Goal: Use online tool/utility: Utilize a website feature to perform a specific function

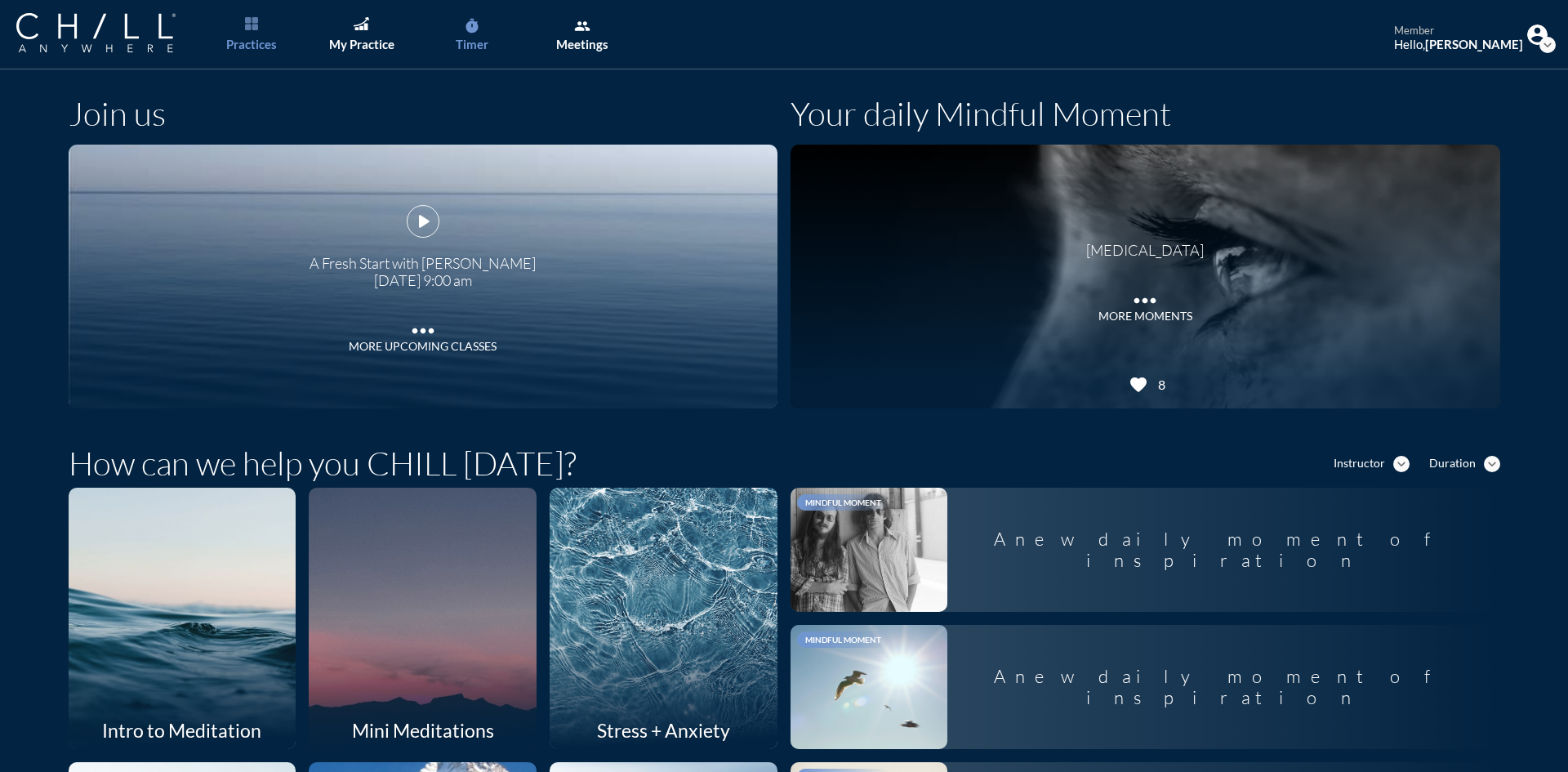
click at [481, 41] on div "Timer" at bounding box center [472, 44] width 33 height 15
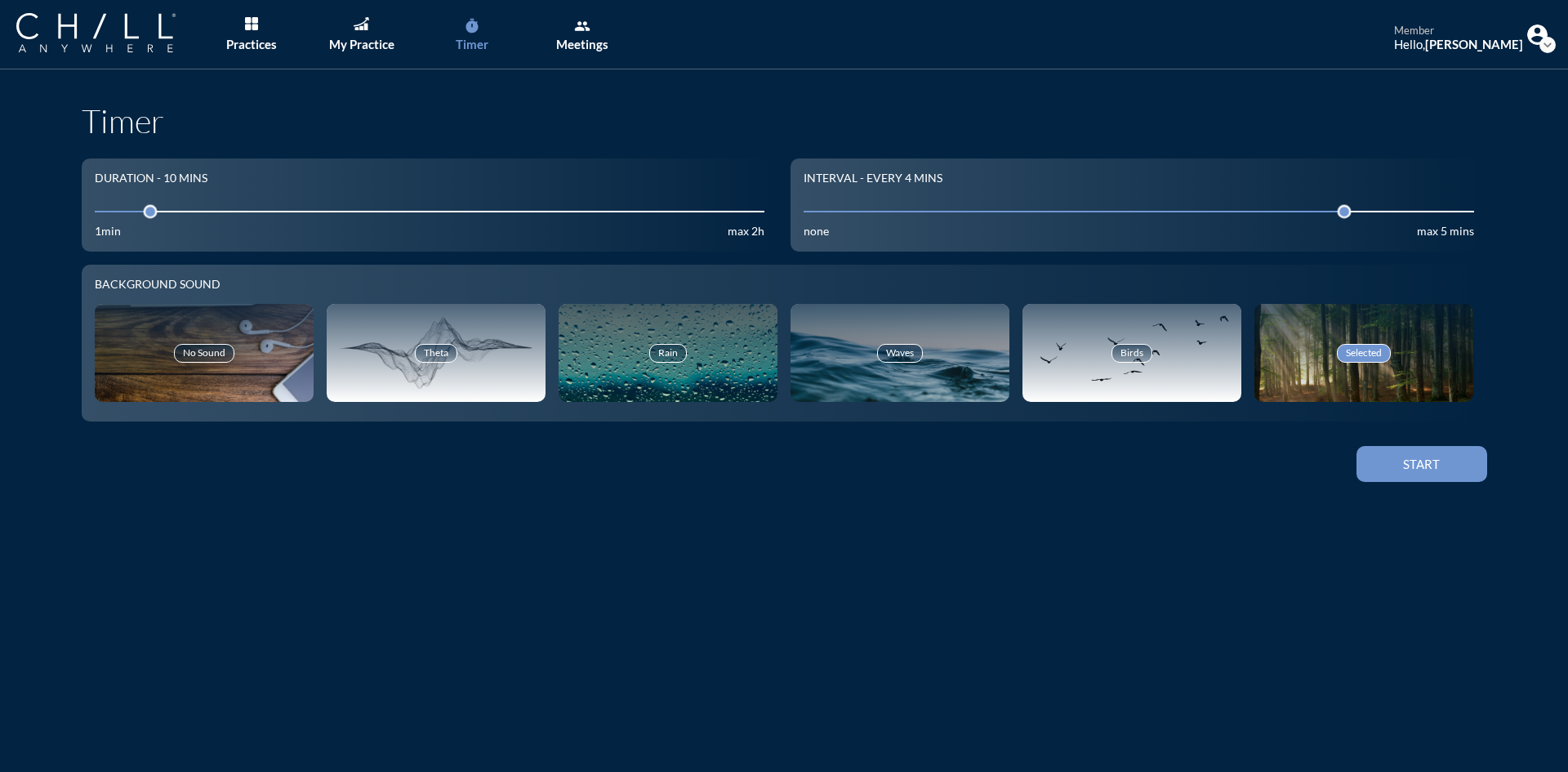
click at [193, 208] on input "10" at bounding box center [430, 211] width 670 height 16
click at [1440, 461] on div "Start" at bounding box center [1421, 464] width 73 height 15
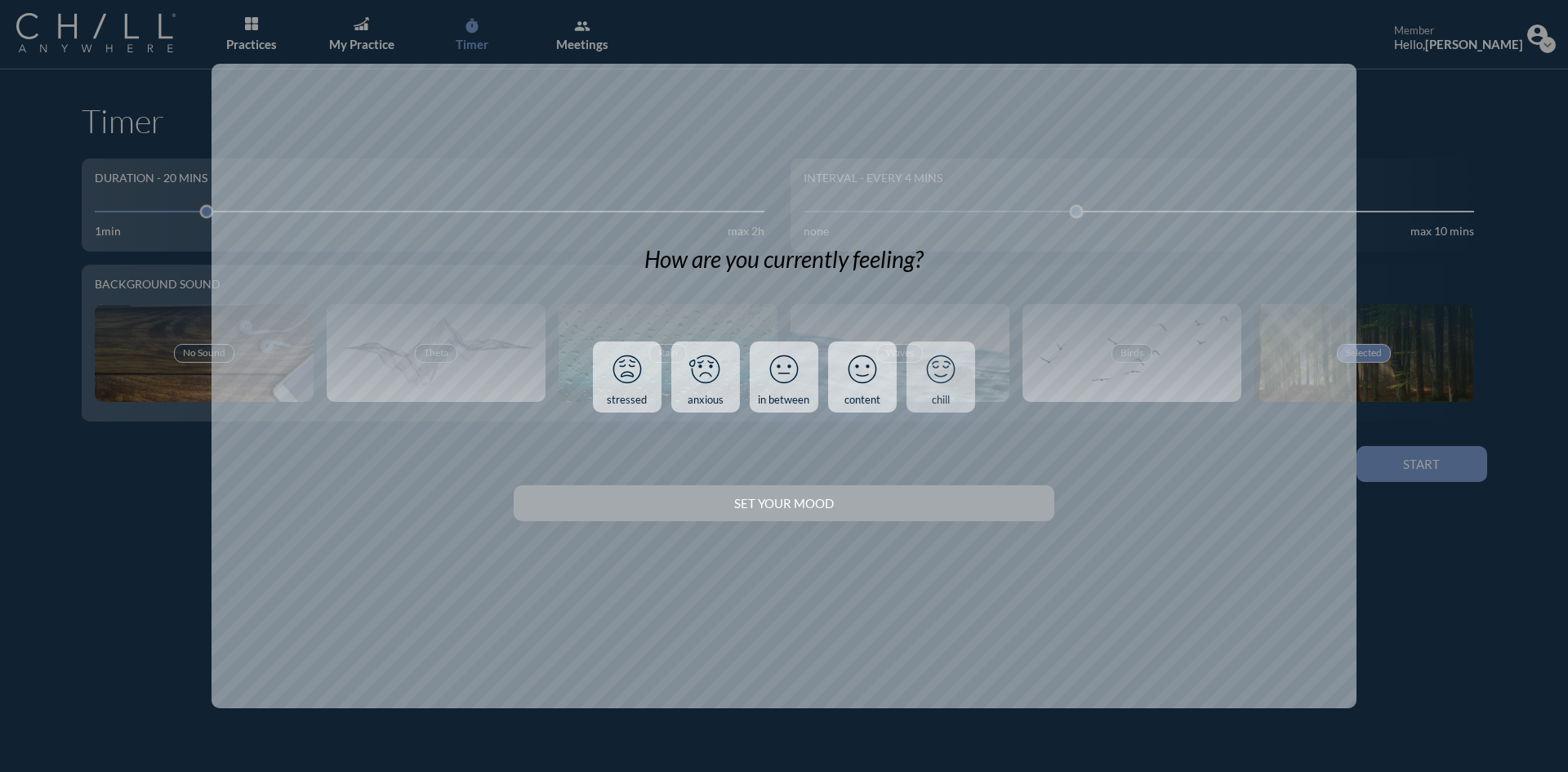
click at [934, 385] on icon at bounding box center [940, 368] width 43 height 43
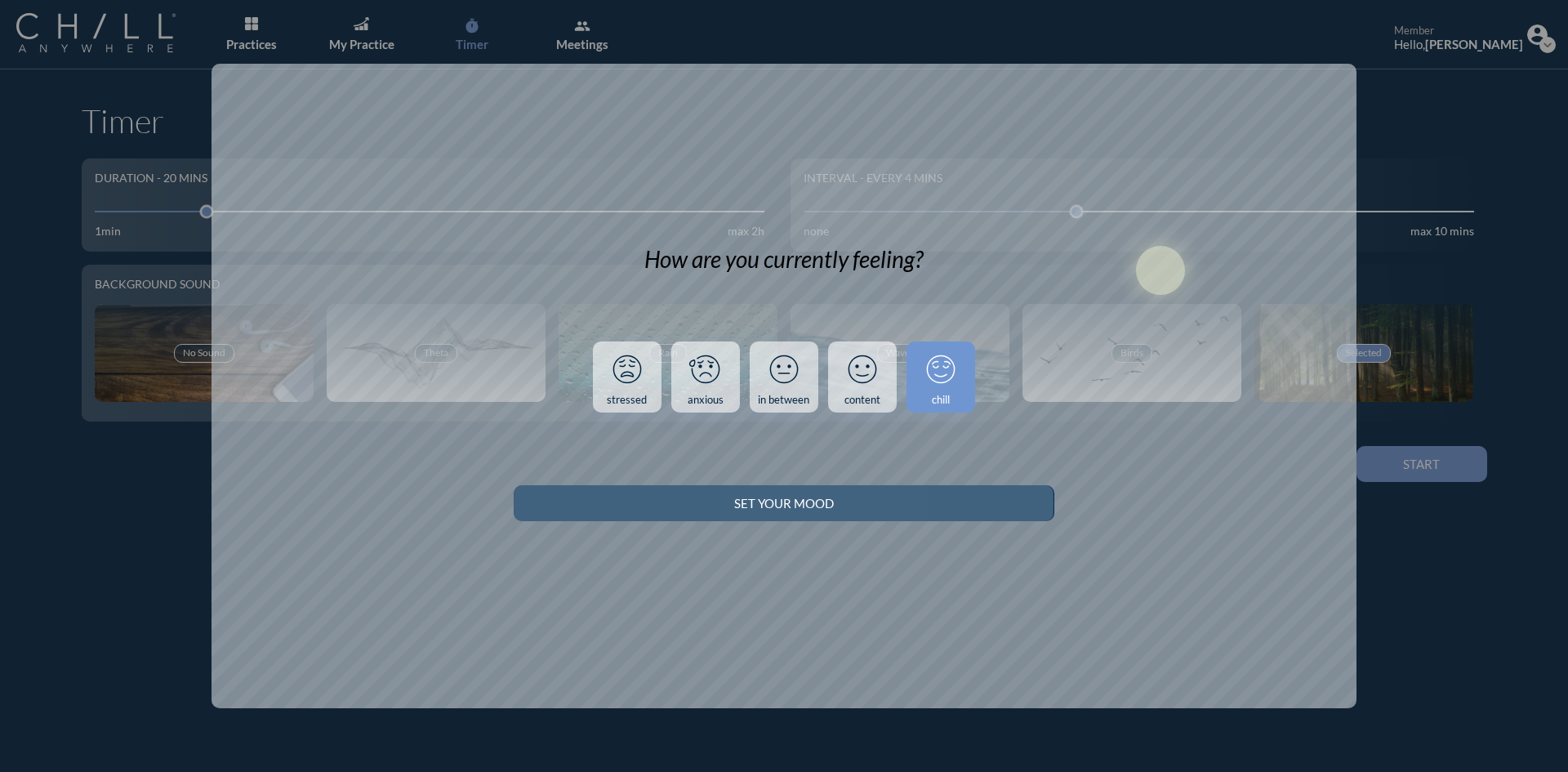
click at [941, 502] on div "Set your Mood" at bounding box center [783, 504] width 483 height 15
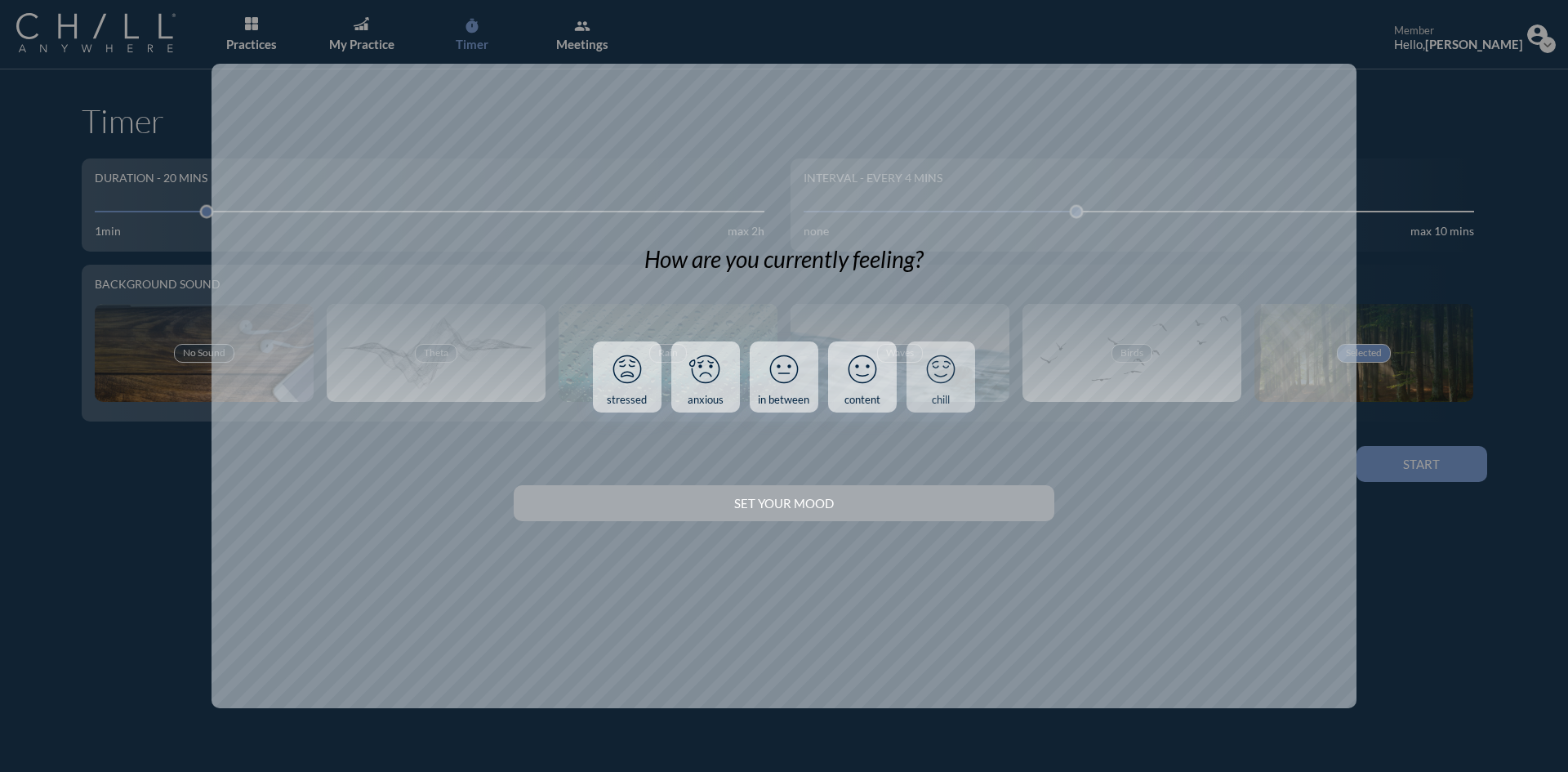
click at [950, 373] on icon at bounding box center [940, 368] width 43 height 43
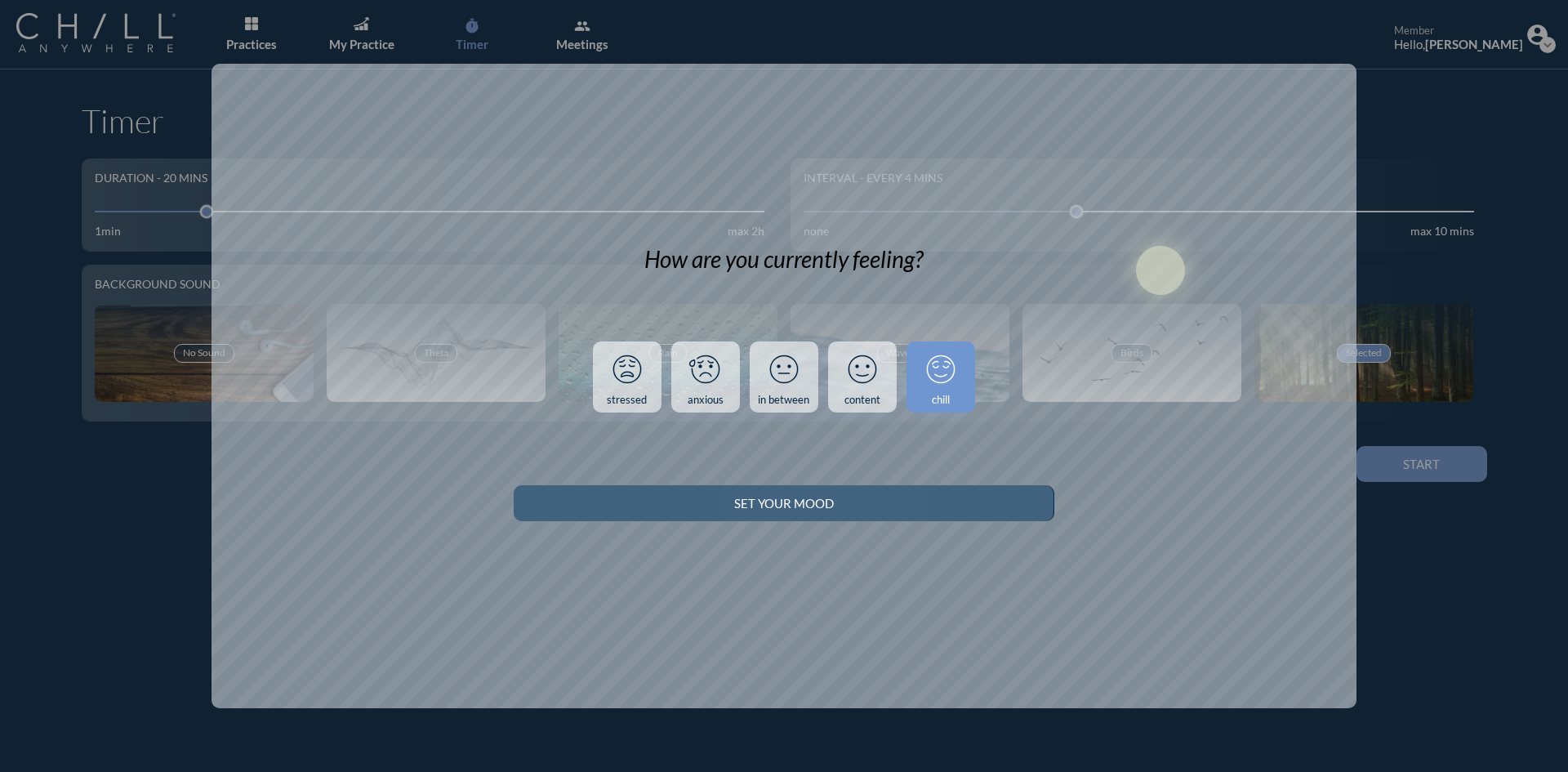
click at [927, 519] on button "Set your Mood" at bounding box center [784, 503] width 540 height 36
